Goal: Use online tool/utility: Utilize a website feature to perform a specific function

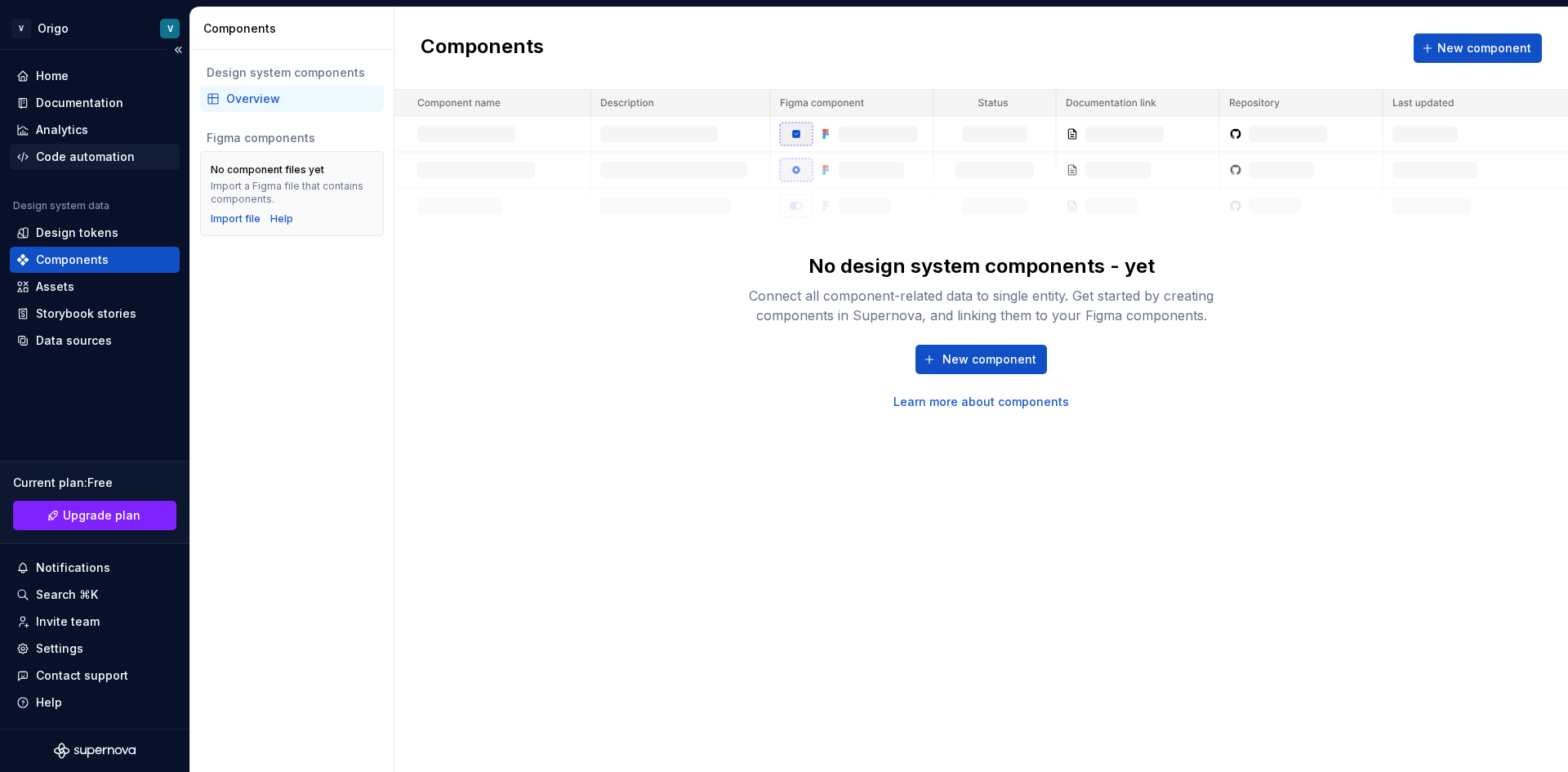
click at [106, 146] on div "Code automation" at bounding box center [94, 157] width 170 height 26
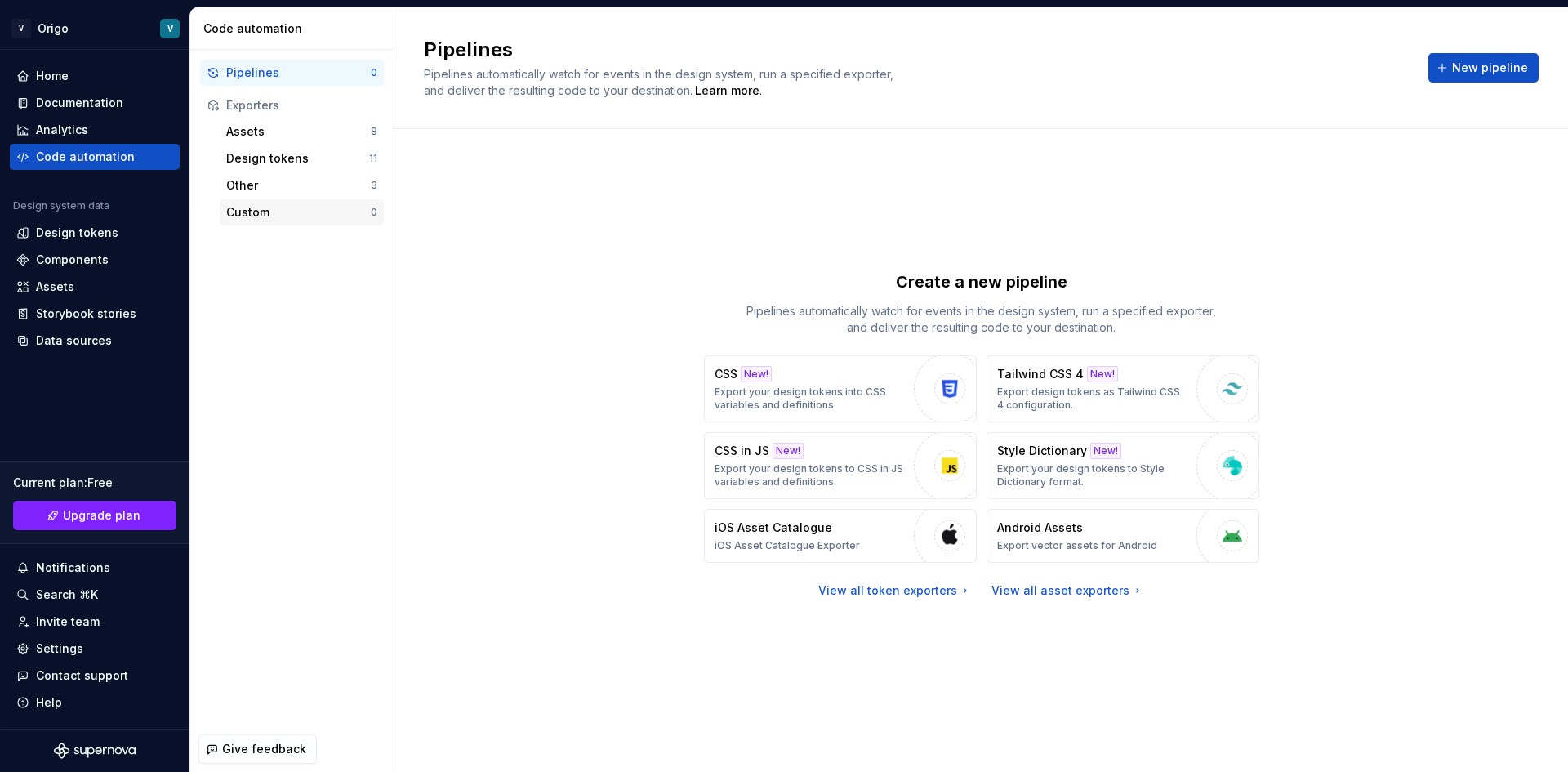
click at [281, 213] on div "Custom" at bounding box center [298, 212] width 144 height 17
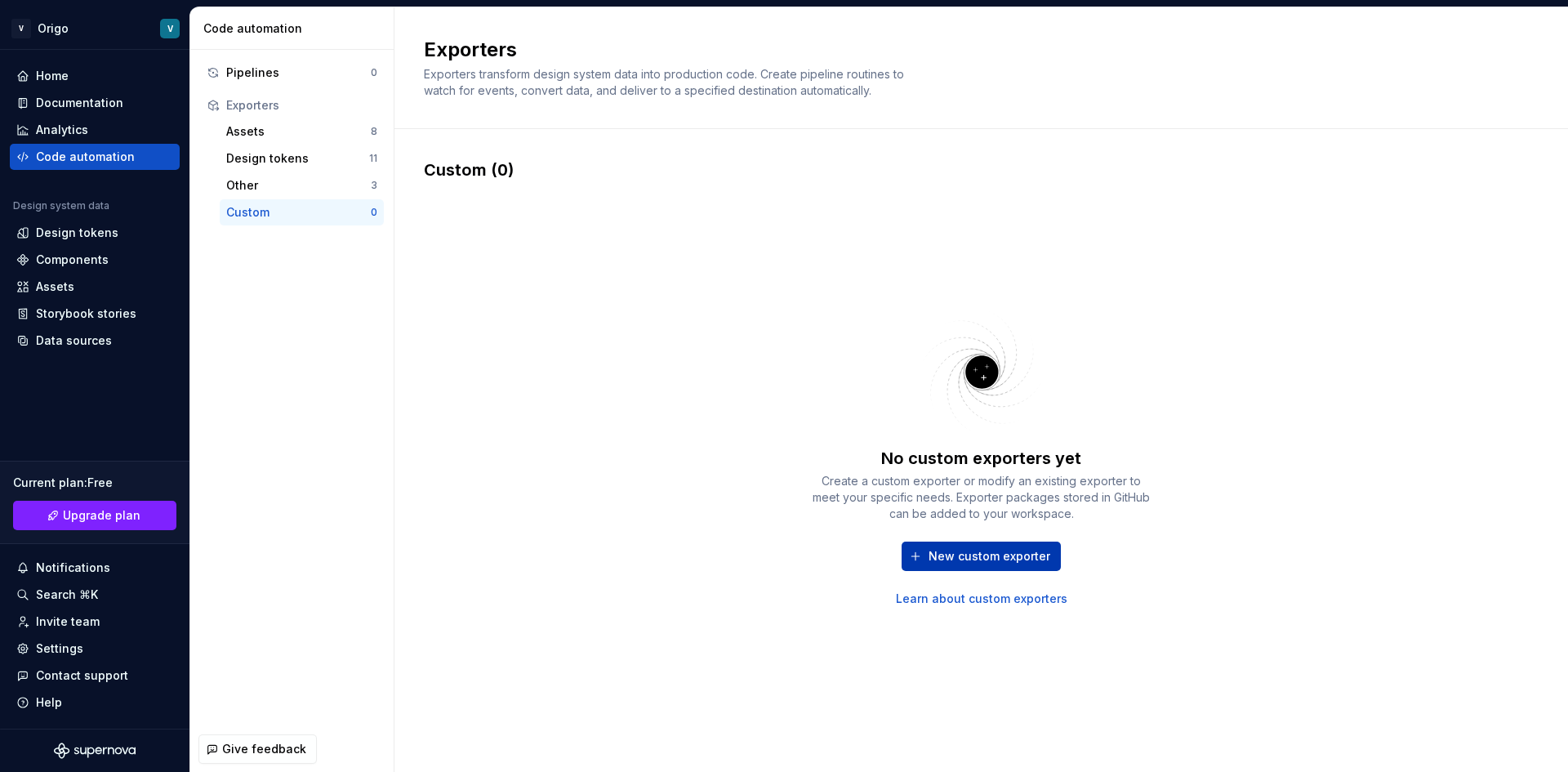
click at [914, 560] on button "New custom exporter" at bounding box center [982, 556] width 159 height 29
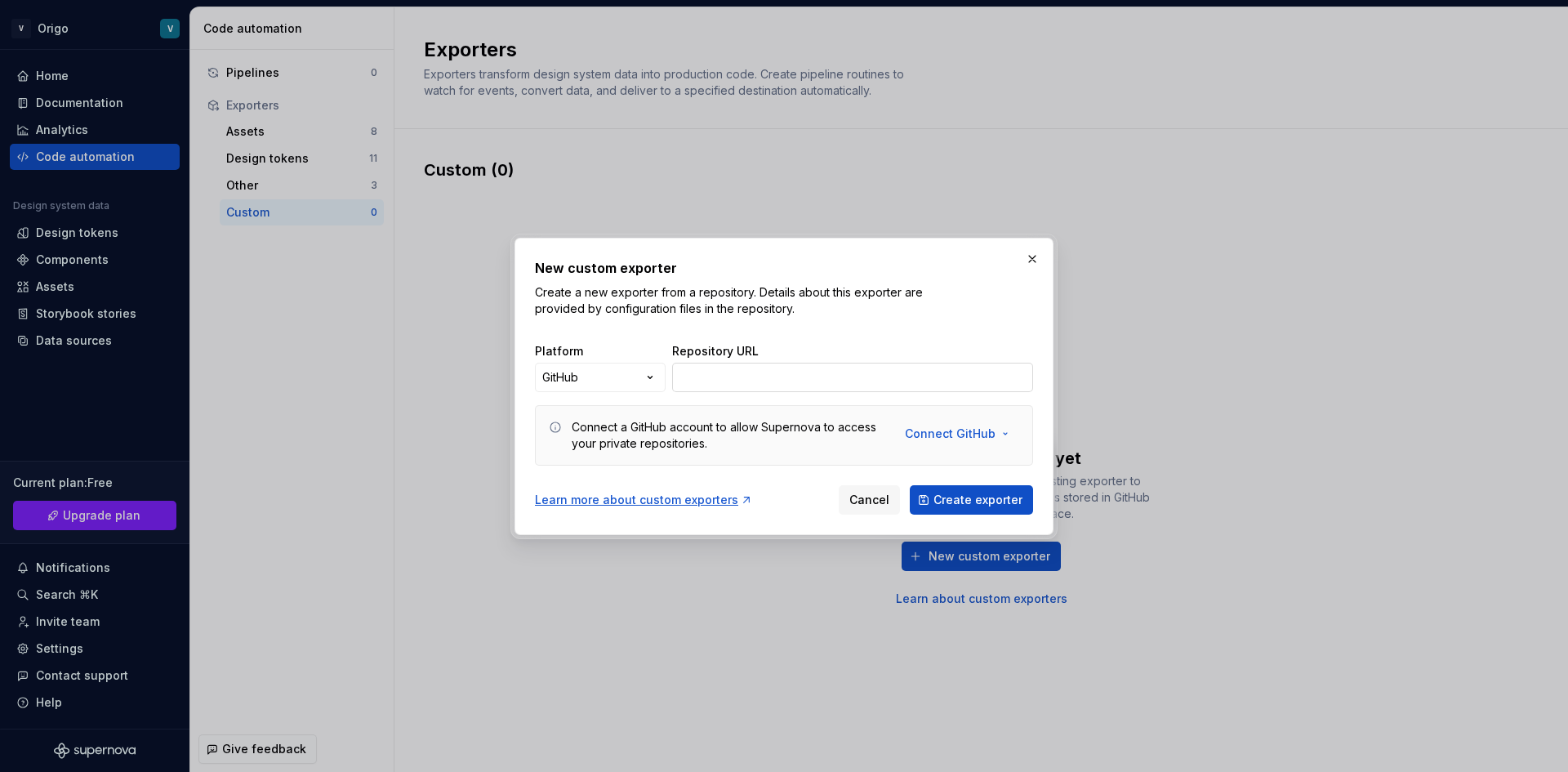
click at [732, 389] on input "Repository URL" at bounding box center [853, 378] width 361 height 29
paste input "[URL][DOMAIN_NAME][DOMAIN_NAME])"
type input "[URL][DOMAIN_NAME][DOMAIN_NAME])"
click at [970, 490] on button "Create exporter" at bounding box center [972, 500] width 124 height 29
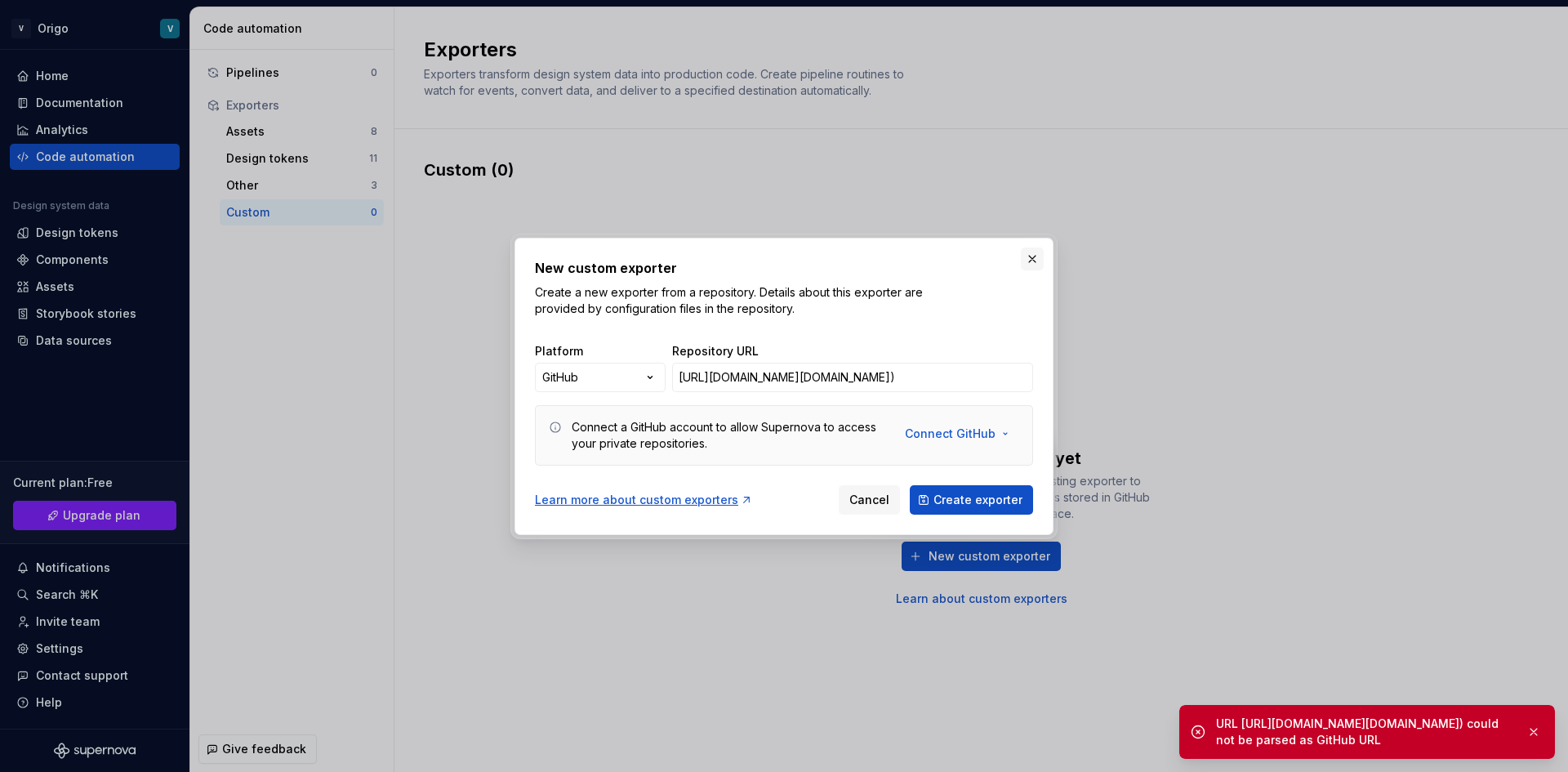
click at [1029, 257] on button "button" at bounding box center [1032, 258] width 23 height 23
